Goal: Navigation & Orientation: Go to known website

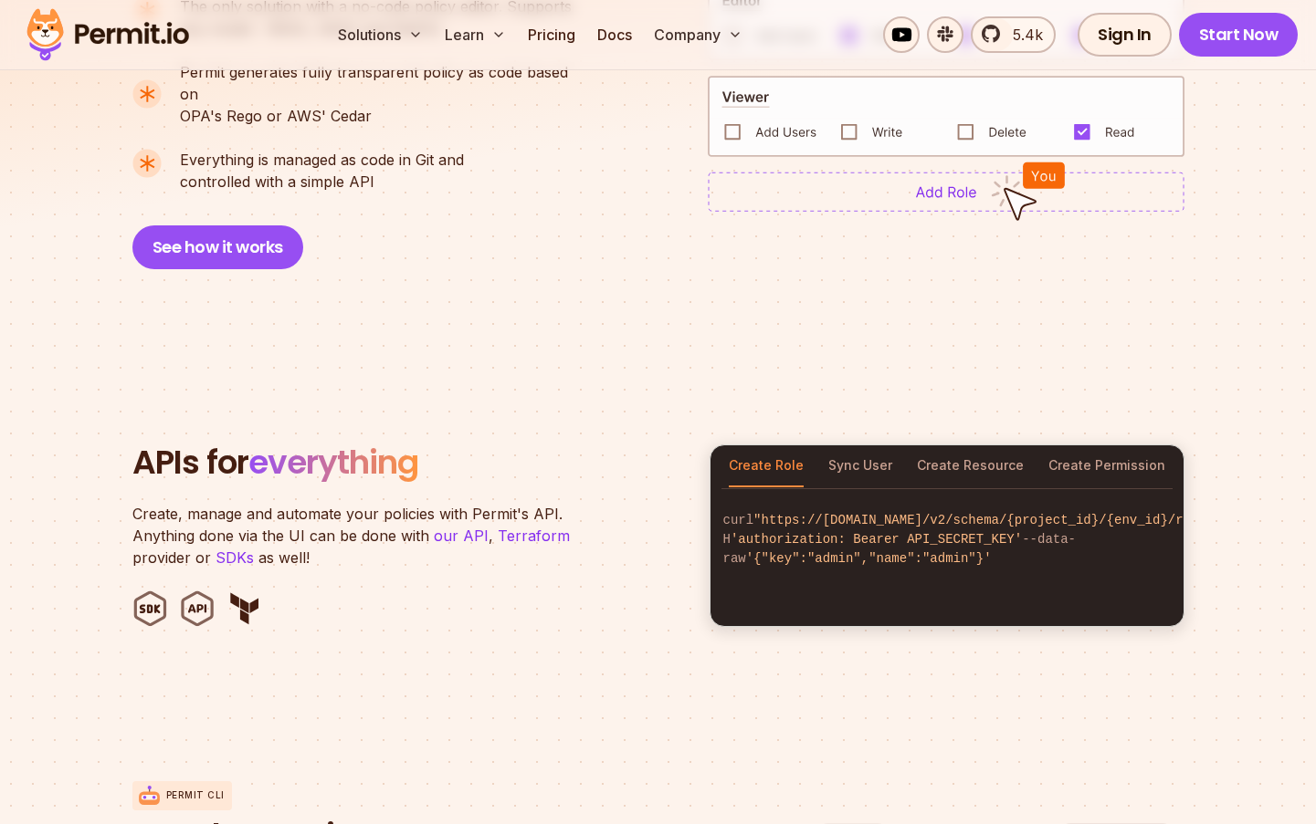
scroll to position [1569, 0]
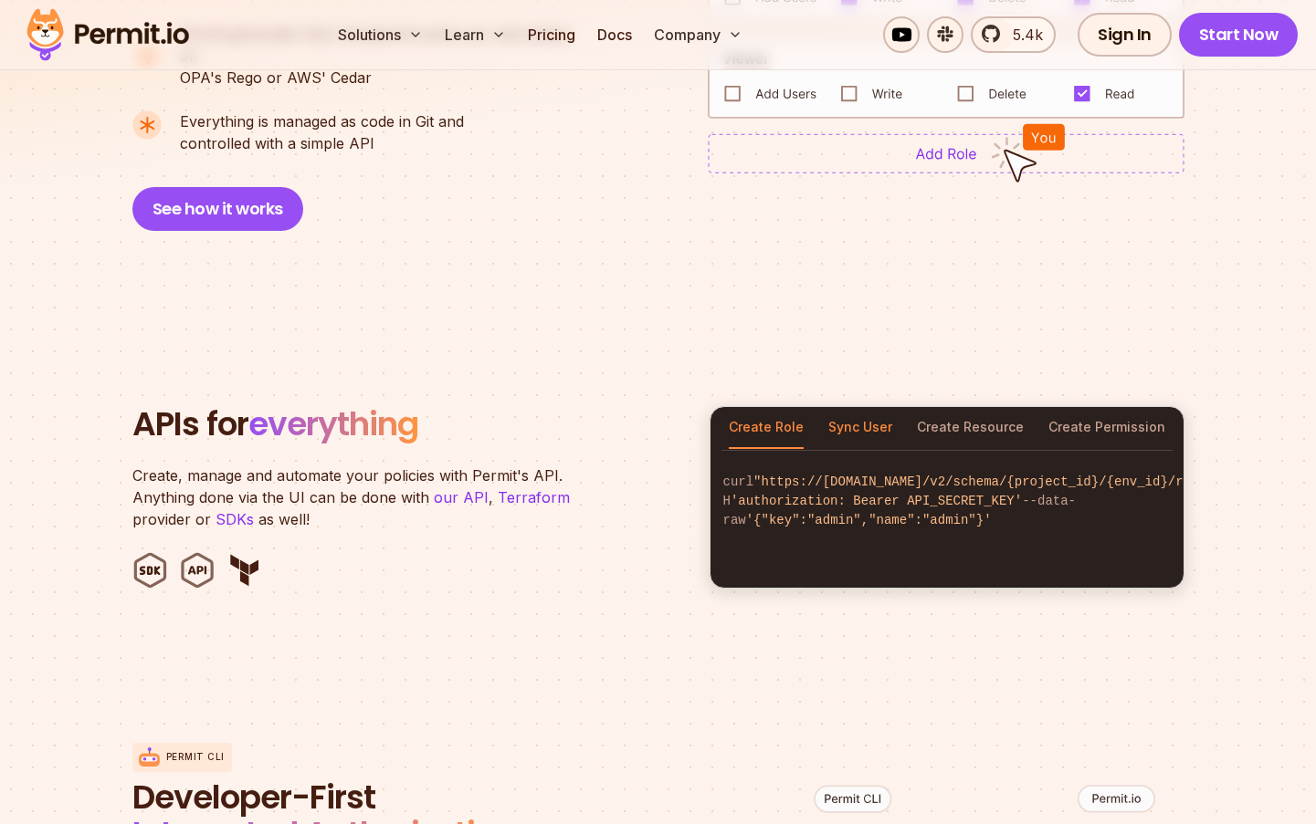
click at [852, 407] on button "Sync User" at bounding box center [860, 428] width 64 height 42
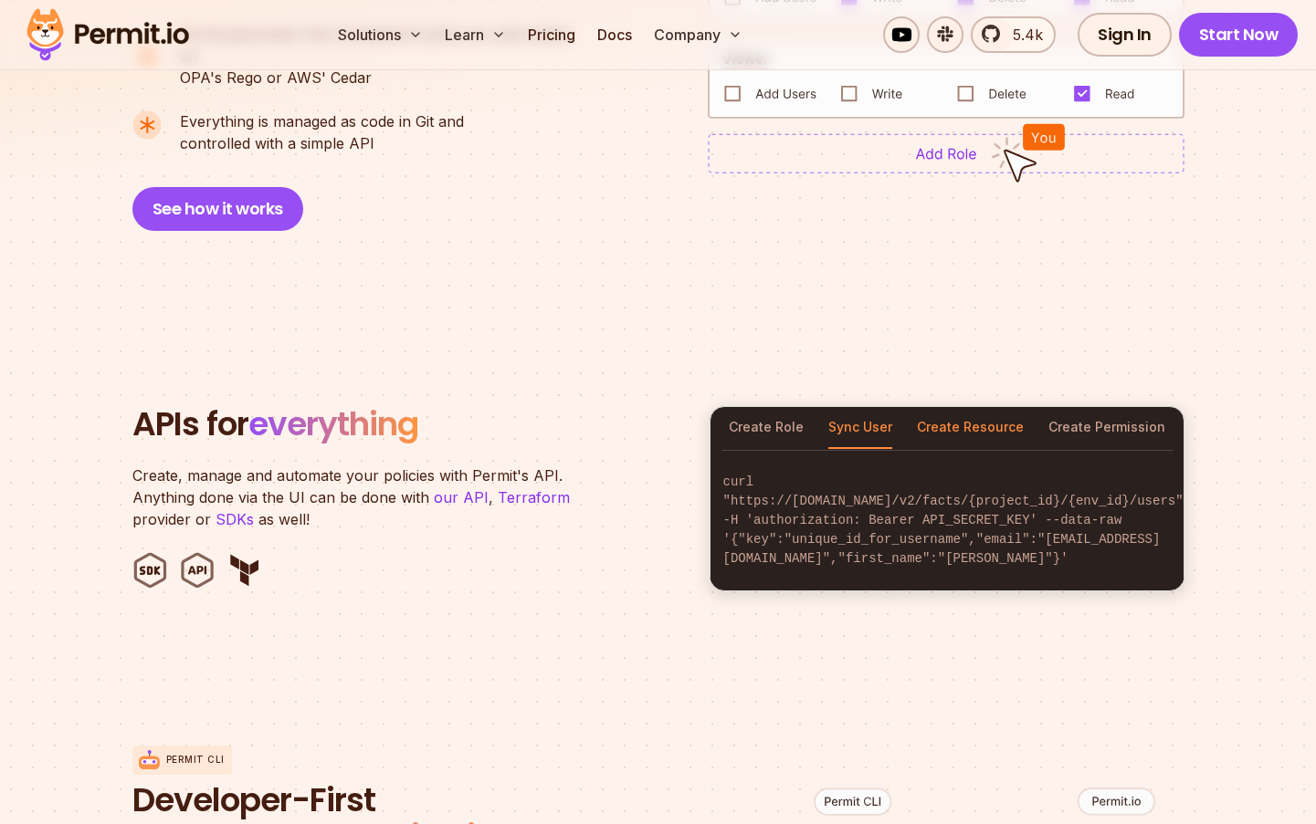
click at [956, 407] on button "Create Resource" at bounding box center [970, 428] width 107 height 42
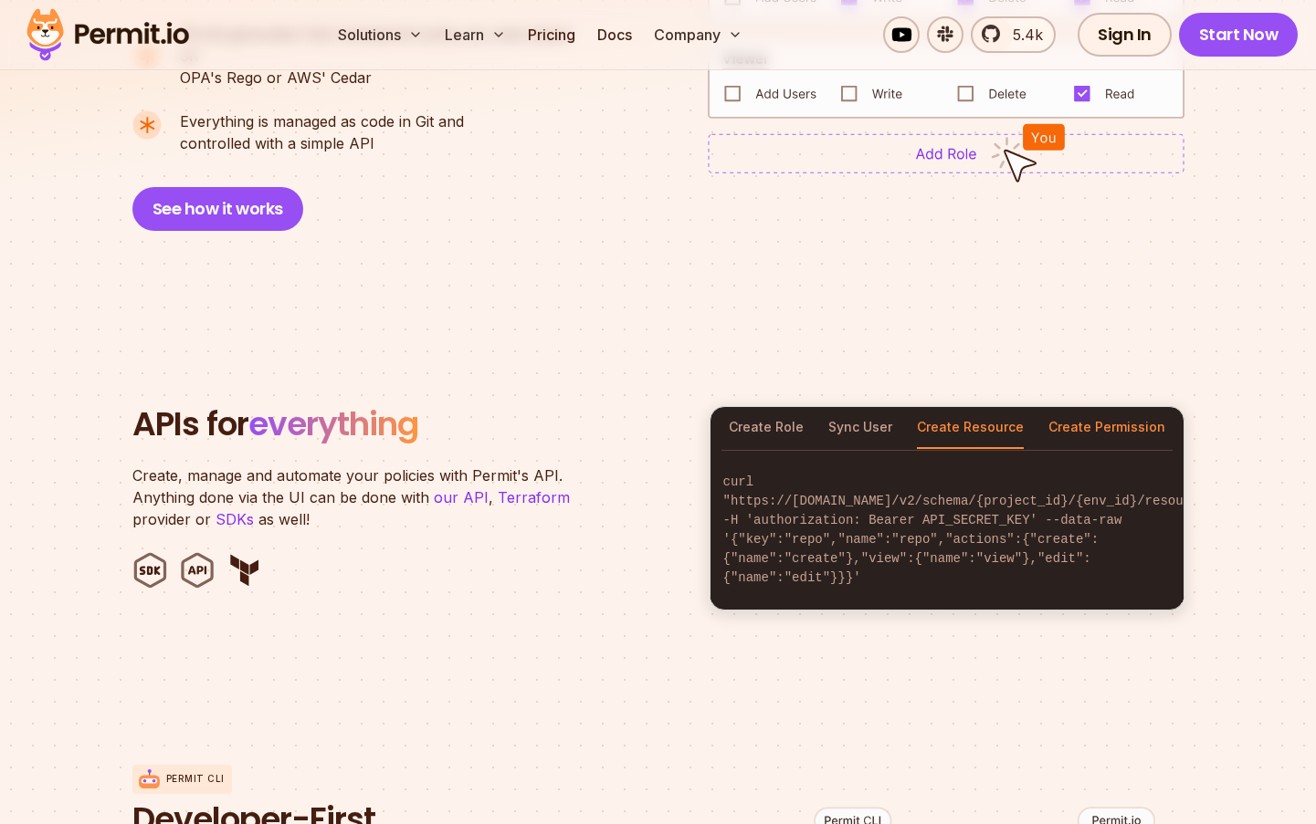
click at [1116, 407] on button "Create Permission" at bounding box center [1106, 428] width 117 height 42
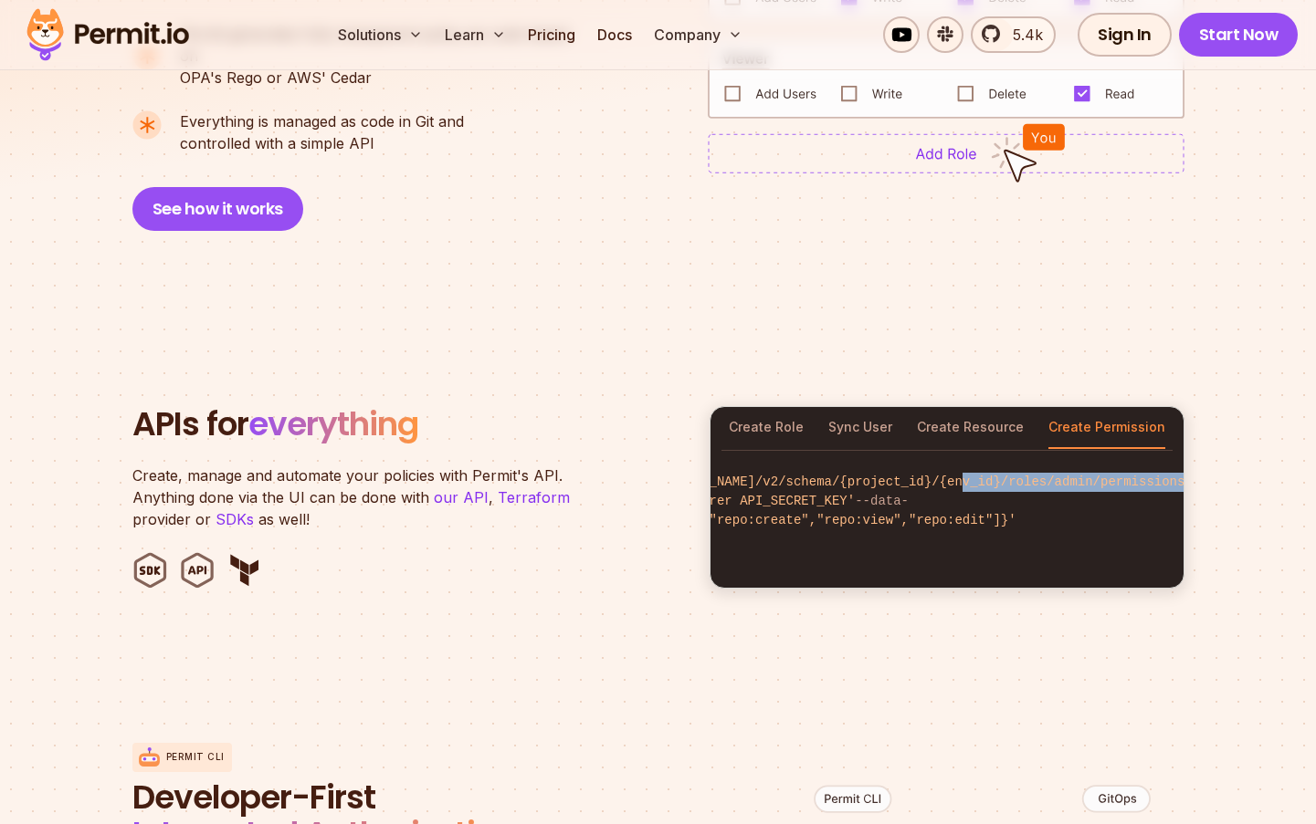
scroll to position [0, 177]
drag, startPoint x: 1111, startPoint y: 478, endPoint x: 1192, endPoint y: 480, distance: 81.3
click at [1192, 480] on section "APIs for everything Create, manage and automate your policies with Permit's API…" at bounding box center [658, 498] width 1316 height 358
click at [1055, 481] on span ""https://[DOMAIN_NAME]/v2/schema/{project_id}/{env_id}/roles/admin/permissions"" at bounding box center [879, 482] width 606 height 15
click at [1126, 480] on span ""https://[DOMAIN_NAME]/v2/schema/{project_id}/{env_id}/roles/admin/permissions"" at bounding box center [879, 482] width 606 height 15
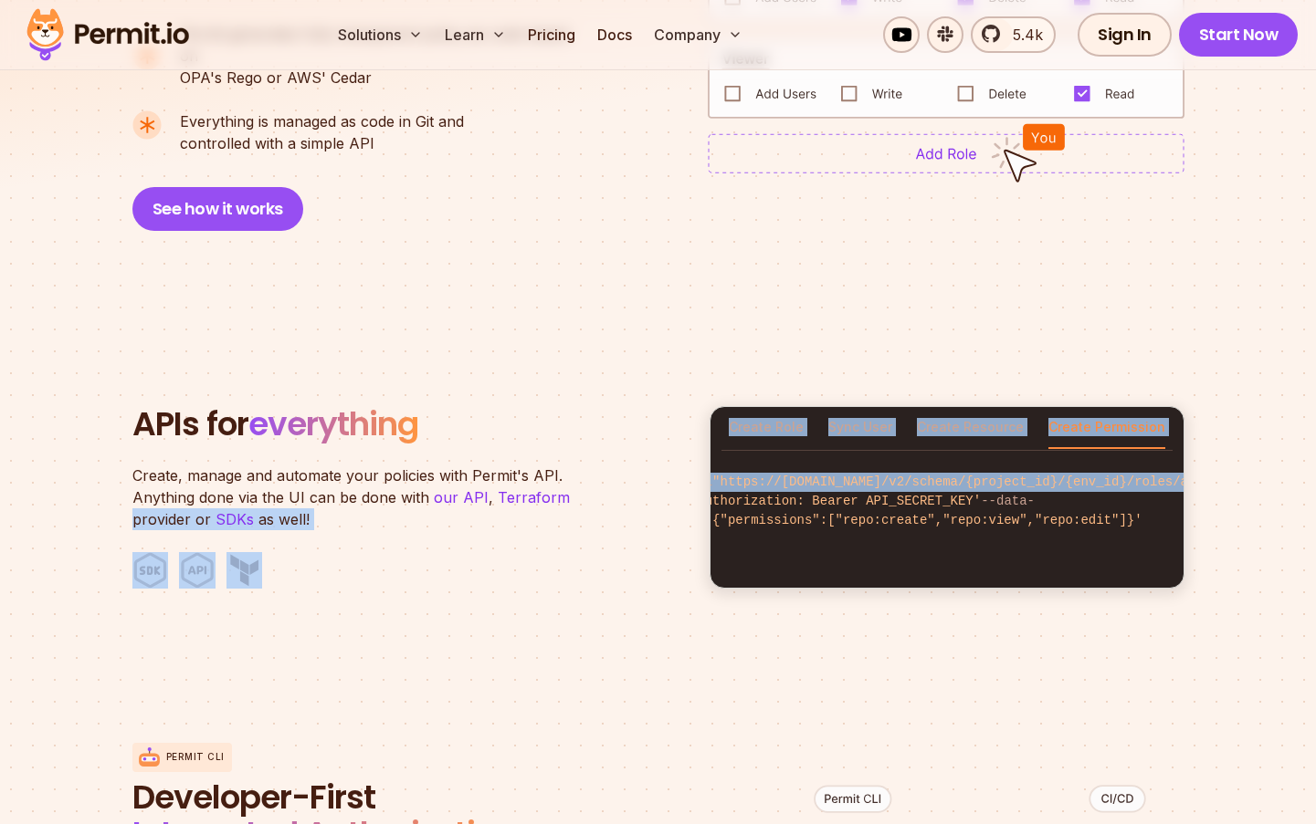
scroll to position [0, 0]
drag, startPoint x: 1073, startPoint y: 480, endPoint x: 716, endPoint y: 470, distance: 357.1
click at [681, 472] on div "APIs for everything Create, manage and automate your policies with Permit's API…" at bounding box center [658, 497] width 1052 height 183
click at [801, 476] on span ""https://[DOMAIN_NAME]/v2/schema/{project_id}/{env_id}/roles/admin/permissions"" at bounding box center [1056, 482] width 606 height 15
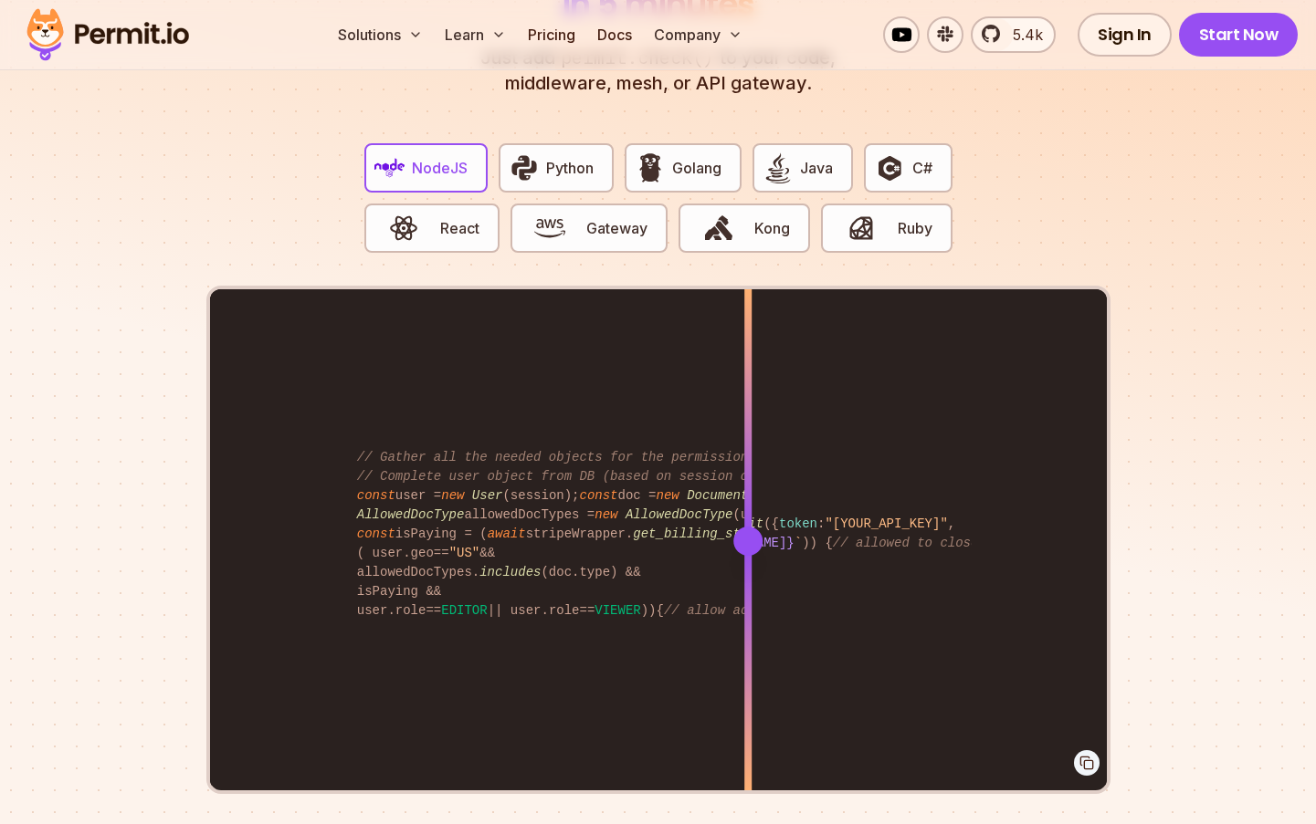
scroll to position [3577, 0]
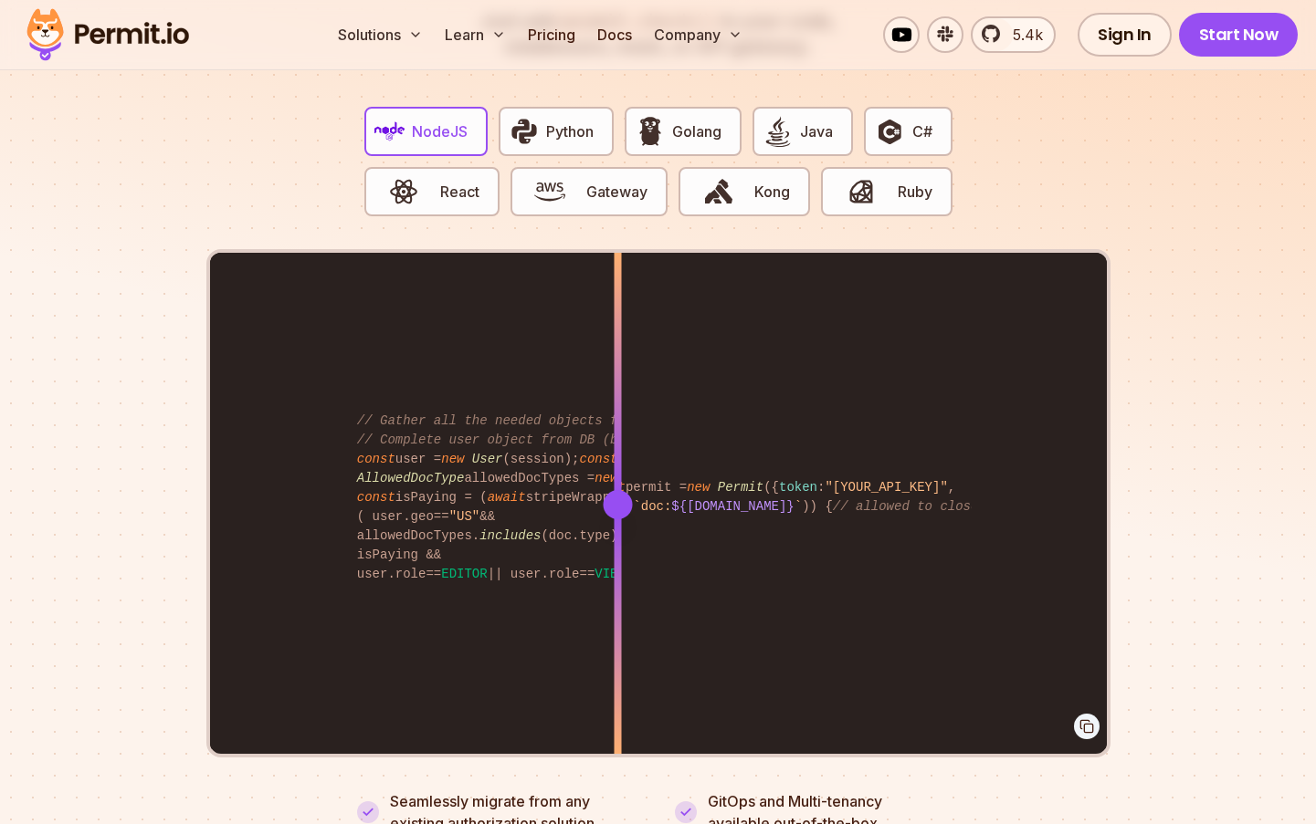
drag, startPoint x: 750, startPoint y: 484, endPoint x: 617, endPoint y: 516, distance: 137.1
click at [617, 516] on div at bounding box center [617, 505] width 7 height 504
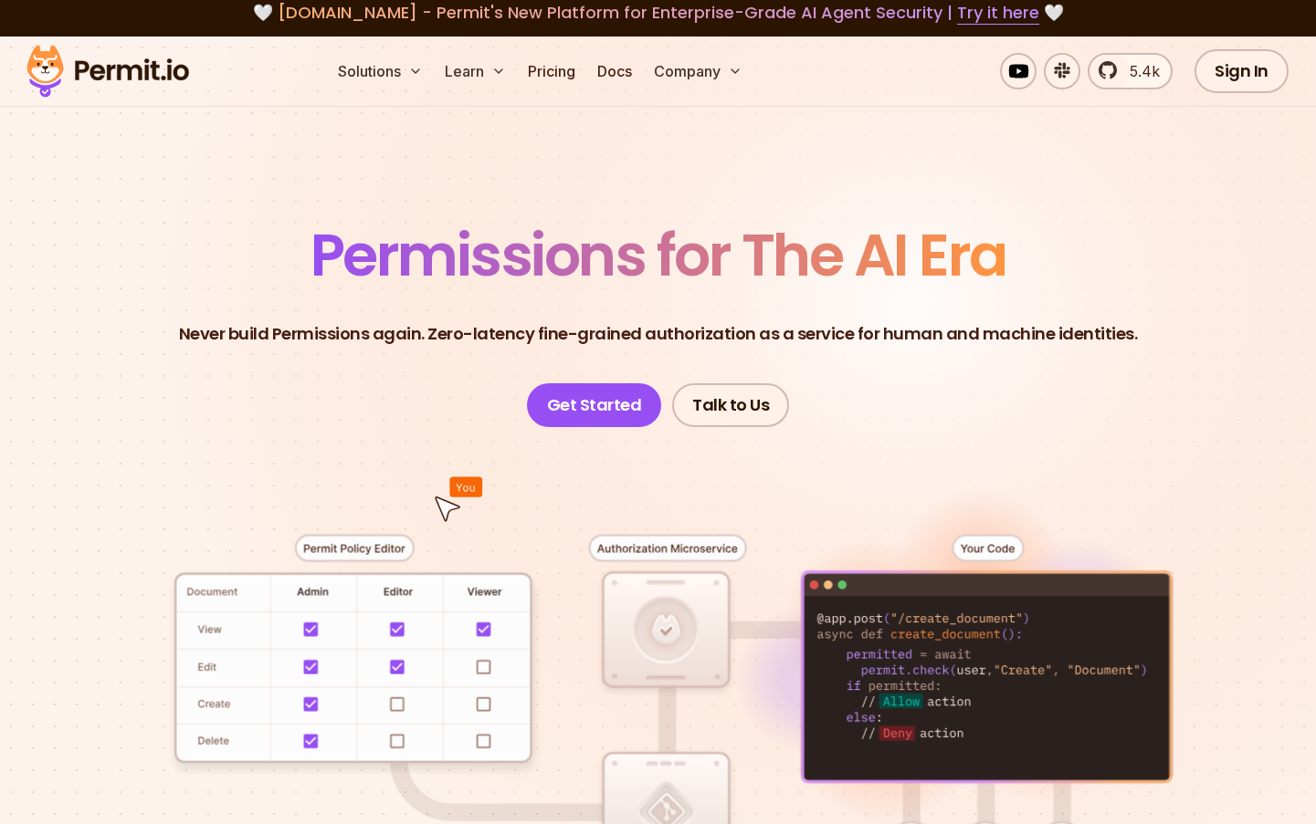
scroll to position [0, 0]
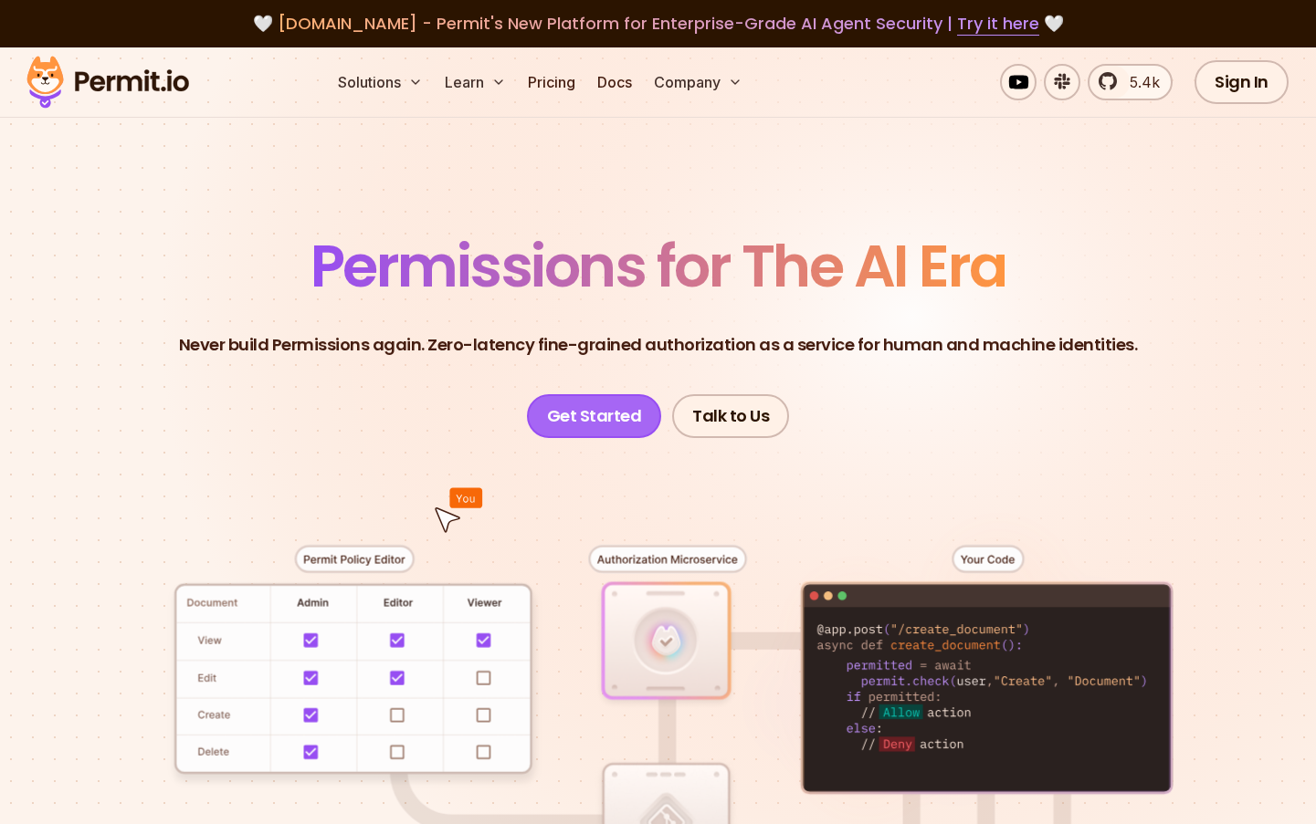
click at [593, 410] on link "Get Started" at bounding box center [594, 416] width 135 height 44
